Goal: Find specific page/section: Find specific page/section

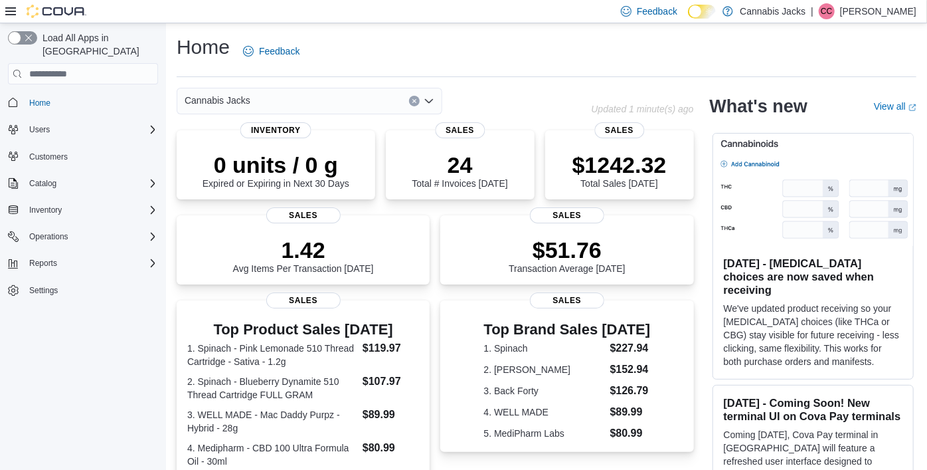
click at [433, 100] on icon "Open list of options" at bounding box center [429, 101] width 11 height 11
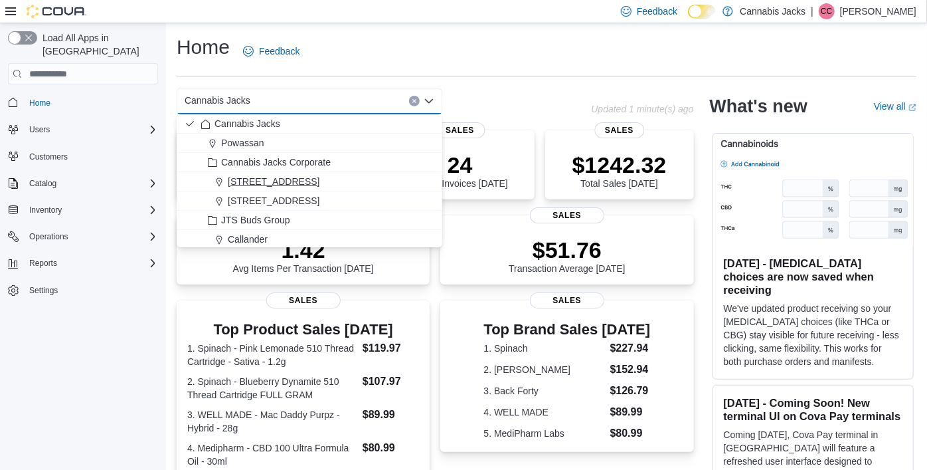
click at [351, 180] on div "149 Trunk Road" at bounding box center [318, 181] width 234 height 13
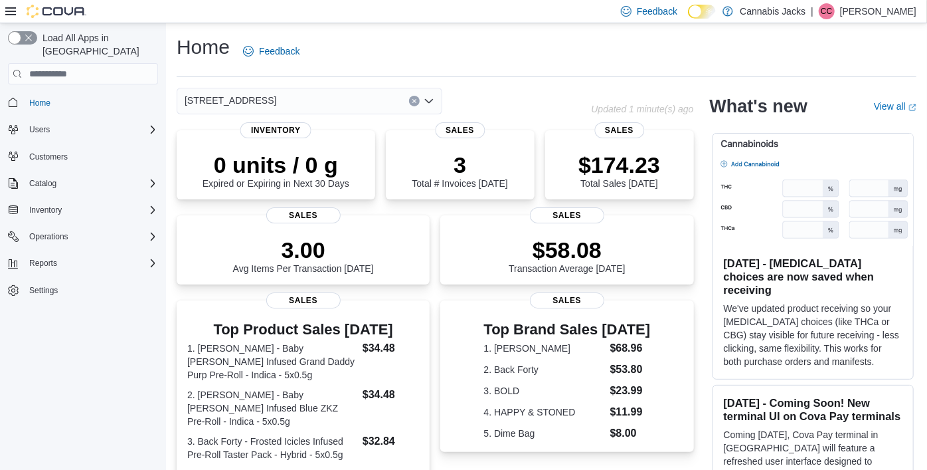
click at [506, 111] on div "149 Trunk Road Combo box. Selected. 149 Trunk Road. Press Backspace to delete 1…" at bounding box center [384, 101] width 414 height 27
click at [433, 102] on icon "Open list of options" at bounding box center [429, 101] width 11 height 11
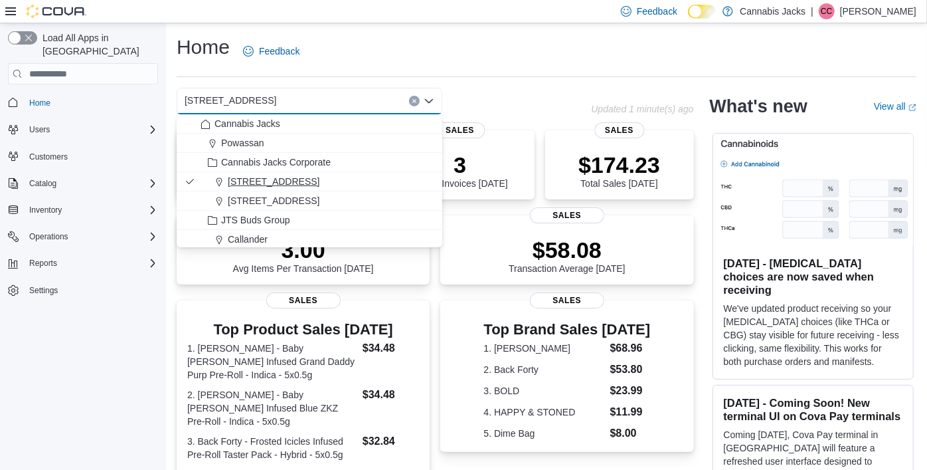
click at [293, 182] on span "149 Trunk Road" at bounding box center [274, 181] width 92 height 13
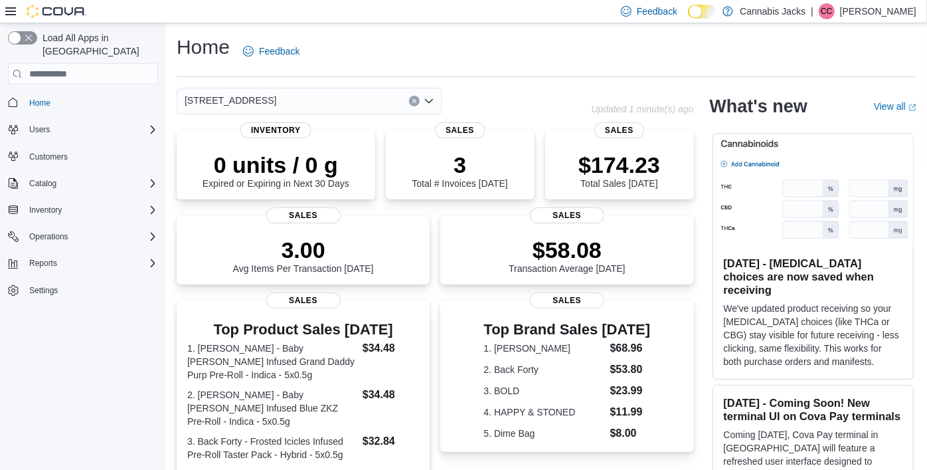
click at [450, 90] on div "149 Trunk Road Combo box. Selected. 149 Trunk Road. Press Backspace to delete 1…" at bounding box center [384, 101] width 414 height 27
click at [430, 102] on icon "Open list of options" at bounding box center [429, 101] width 8 height 4
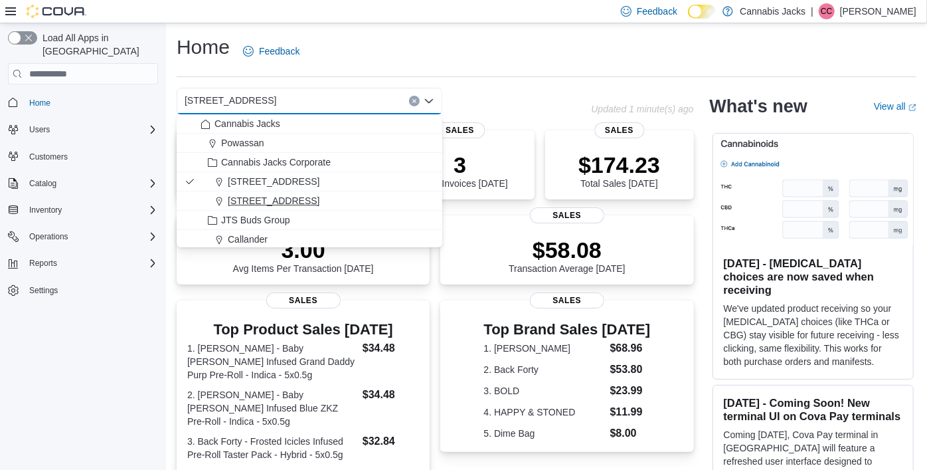
click at [372, 209] on button "518 Great Northern Rd Unit 1" at bounding box center [310, 200] width 266 height 19
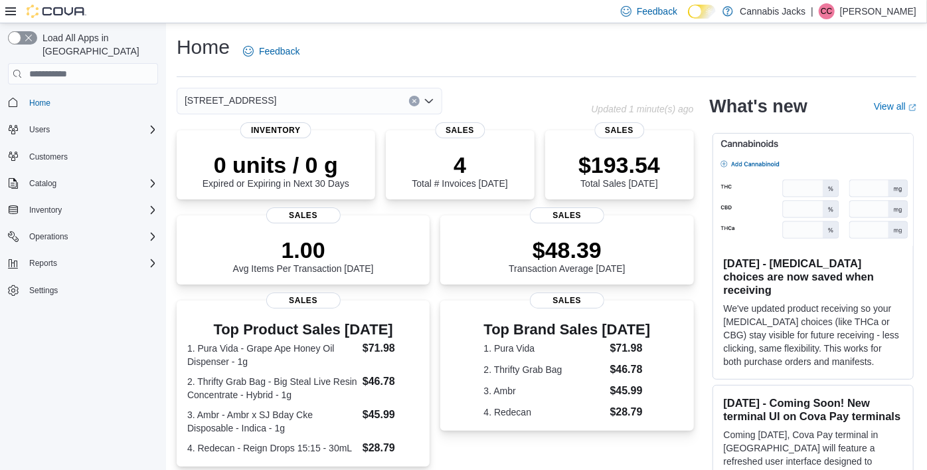
click at [516, 107] on div "518 Great Northern Rd Unit 1 Combo box. Selected. 518 Great Northern Rd Unit 1.…" at bounding box center [384, 101] width 414 height 27
click at [34, 258] on span "Reports" at bounding box center [43, 263] width 28 height 11
click at [44, 313] on span "Reports" at bounding box center [38, 318] width 28 height 11
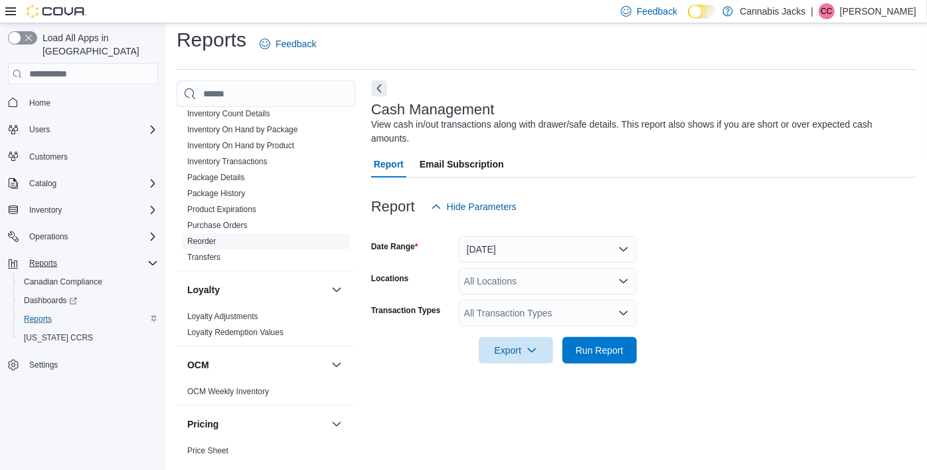
scroll to position [436, 0]
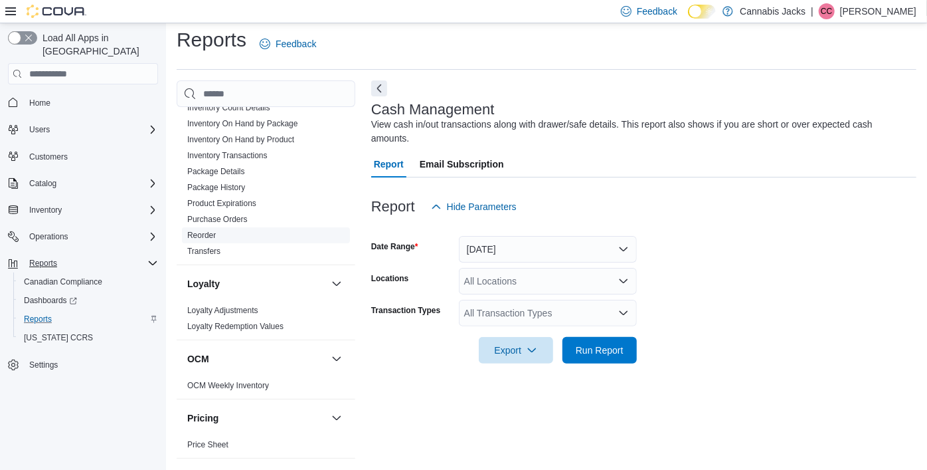
click at [198, 232] on link "Reorder" at bounding box center [201, 234] width 29 height 9
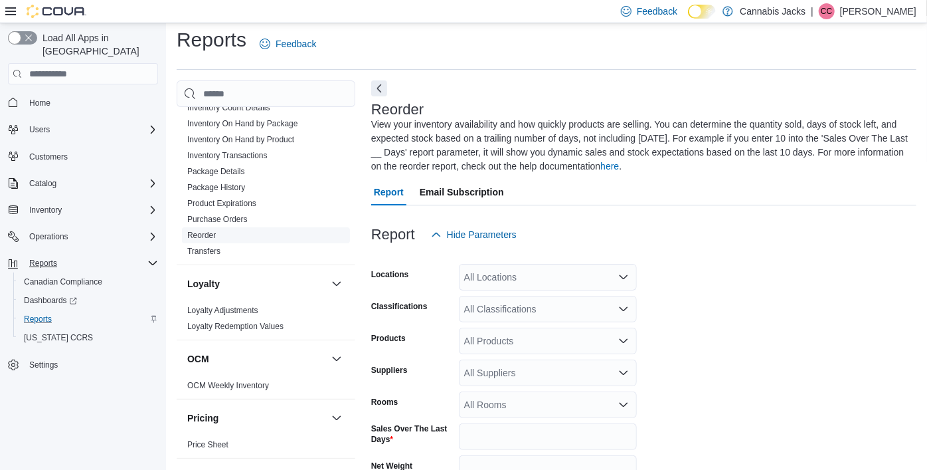
scroll to position [72, 0]
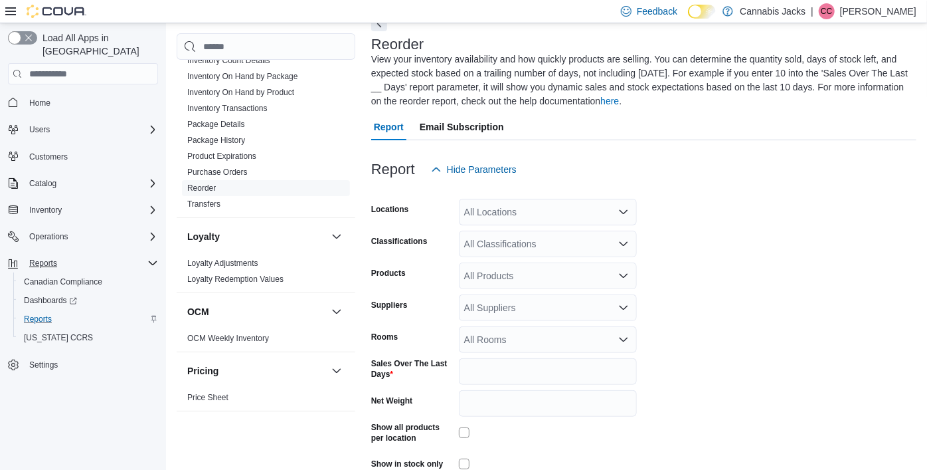
click at [618, 215] on icon "Open list of options" at bounding box center [623, 212] width 11 height 11
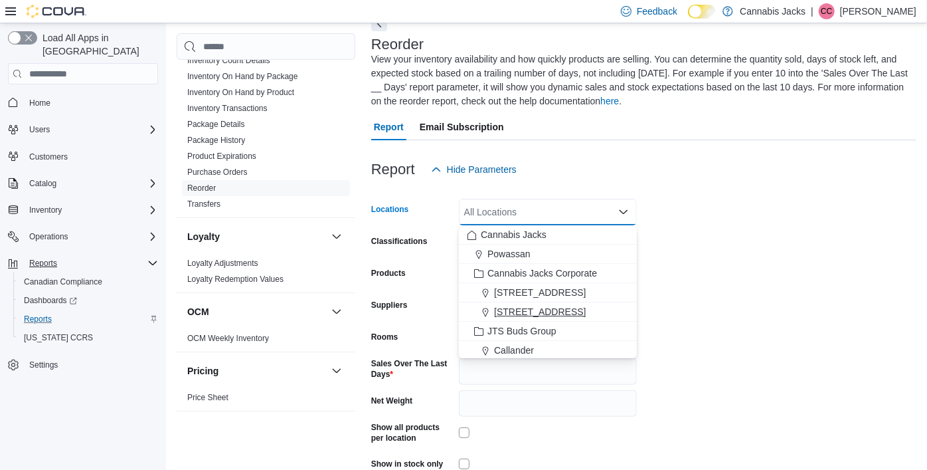
click at [511, 311] on span "518 Great Northern Rd Unit 1" at bounding box center [540, 311] width 92 height 13
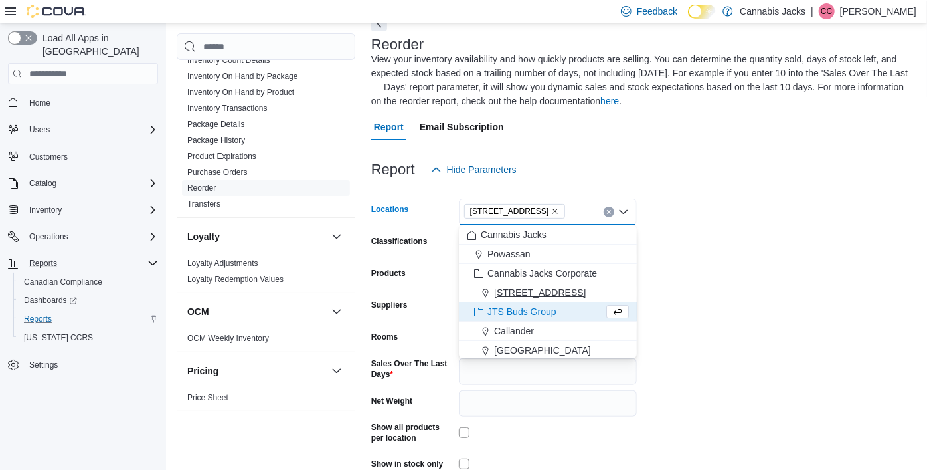
click at [537, 296] on span "149 Trunk Road" at bounding box center [540, 292] width 92 height 13
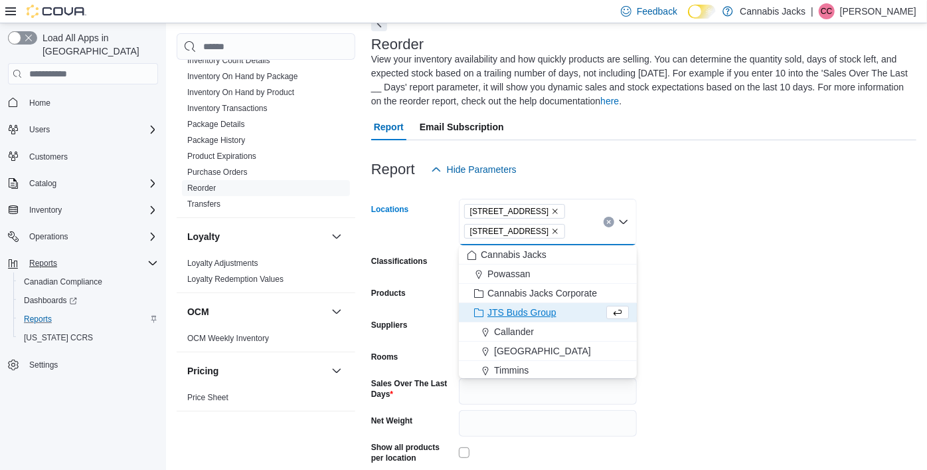
click at [801, 294] on form "Locations 149 Trunk Road 518 Great Northern Rd Unit 1 Combo box. Selected. 149 …" at bounding box center [643, 357] width 545 height 348
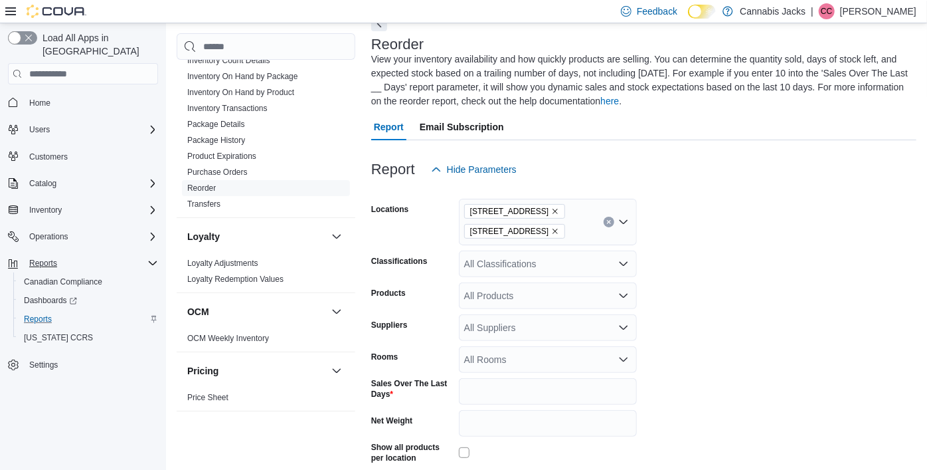
click at [530, 268] on div "All Classifications" at bounding box center [548, 263] width 178 height 27
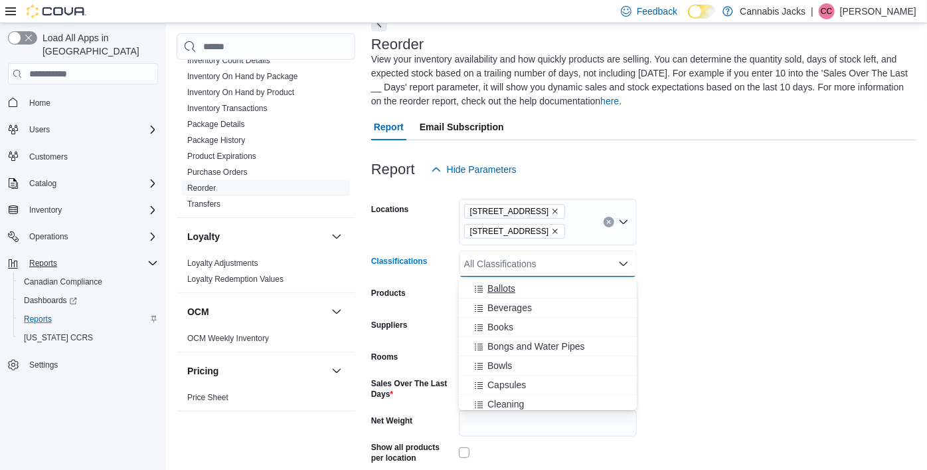
scroll to position [54, 0]
click at [847, 332] on form "Locations 149 Trunk Road 518 Great Northern Rd Unit 1 Classifications All Class…" at bounding box center [643, 357] width 545 height 348
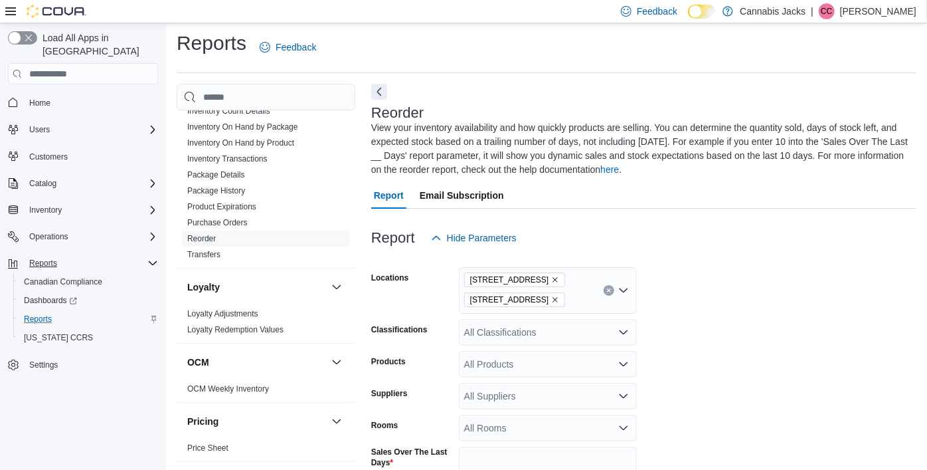
scroll to position [0, 0]
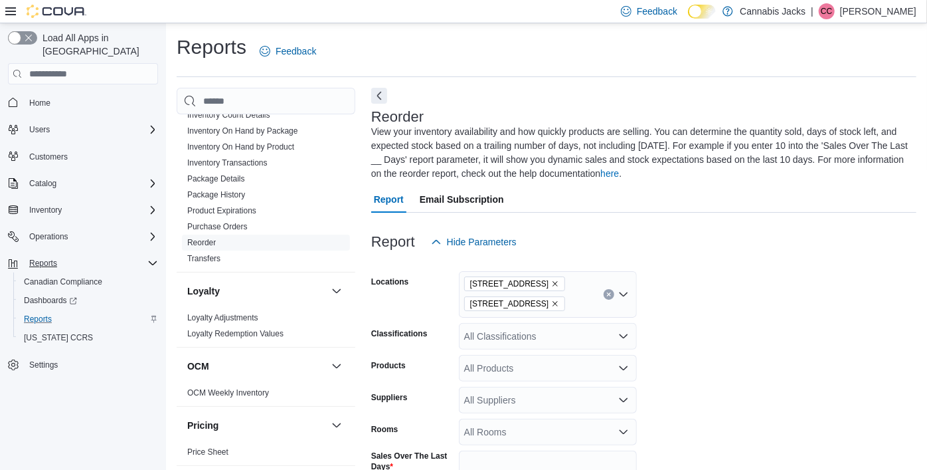
click at [868, 321] on form "Locations 149 Trunk Road 518 Great Northern Rd Unit 1 Classifications All Class…" at bounding box center [643, 429] width 545 height 348
click at [59, 175] on button "Catalog" at bounding box center [43, 183] width 38 height 16
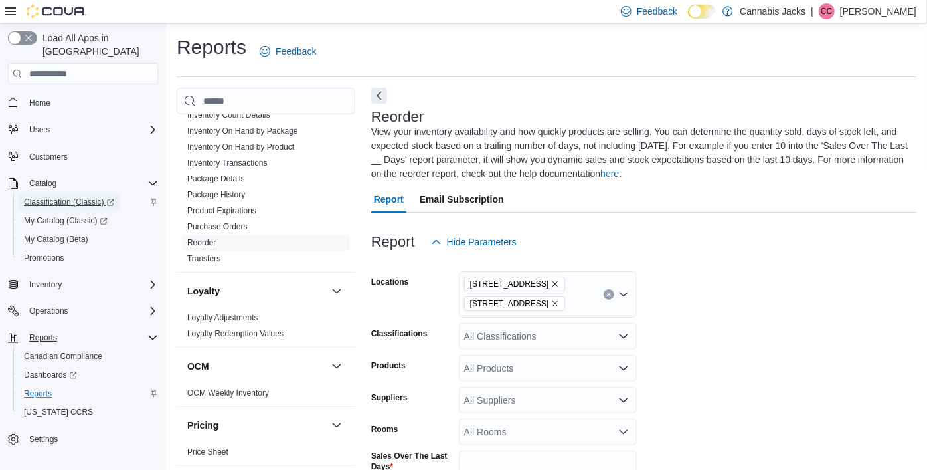
click at [48, 197] on span "Classification (Classic)" at bounding box center [69, 202] width 90 height 11
click at [380, 106] on div at bounding box center [643, 106] width 545 height 5
click at [379, 102] on button "Next" at bounding box center [379, 95] width 16 height 16
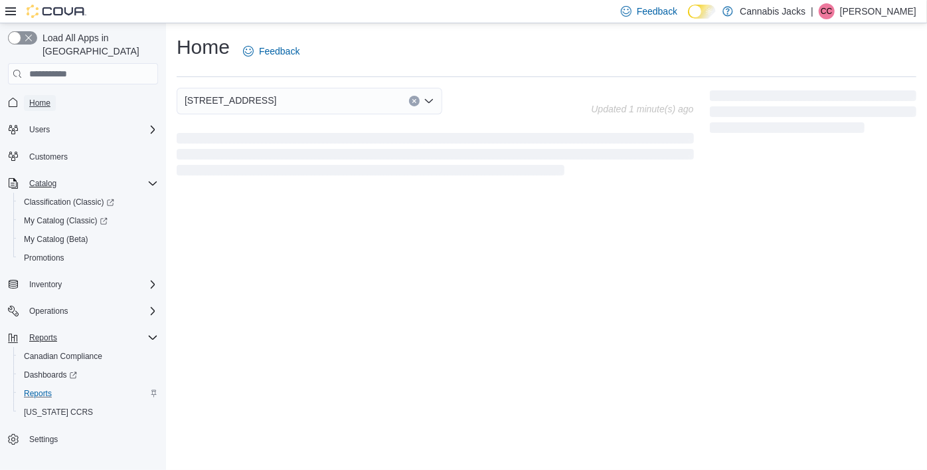
click at [41, 95] on span "Home" at bounding box center [39, 103] width 21 height 16
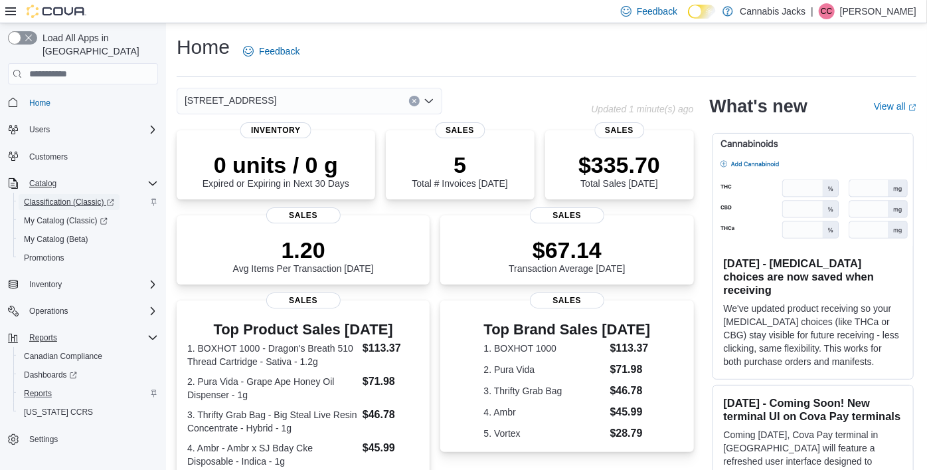
click at [46, 197] on span "Classification (Classic)" at bounding box center [69, 202] width 90 height 11
click at [55, 234] on span "My Catalog (Beta)" at bounding box center [56, 239] width 64 height 11
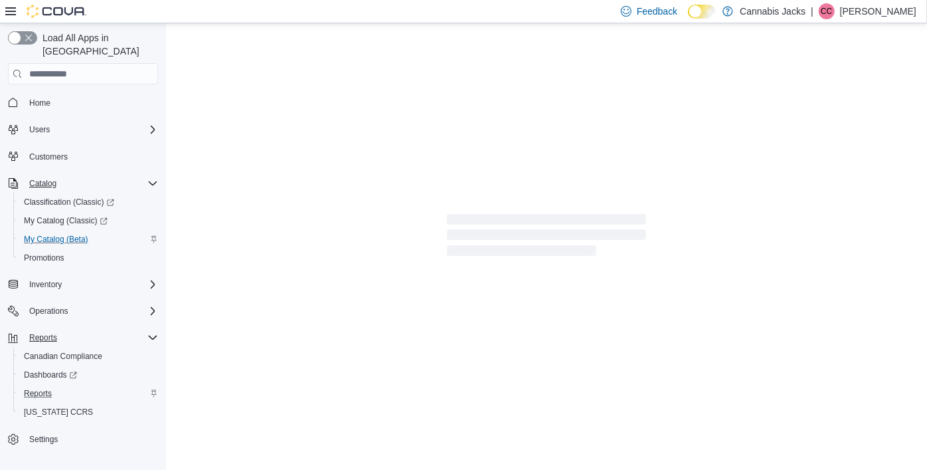
select select "**********"
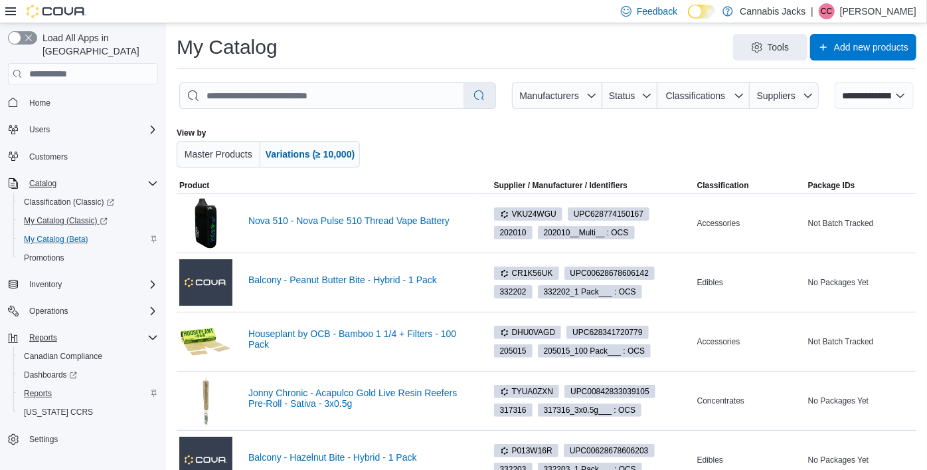
click at [48, 214] on link "My Catalog (Classic)" at bounding box center [88, 220] width 150 height 19
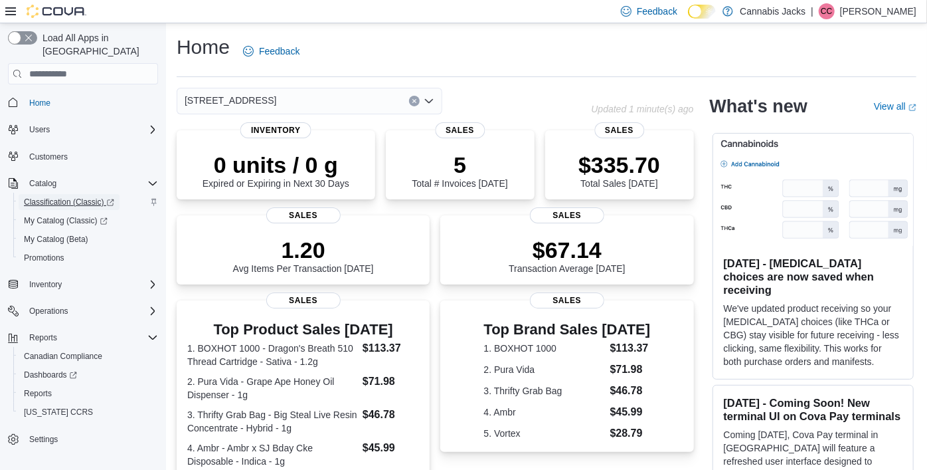
click at [84, 197] on span "Classification (Classic)" at bounding box center [69, 202] width 90 height 11
